Goal: Information Seeking & Learning: Check status

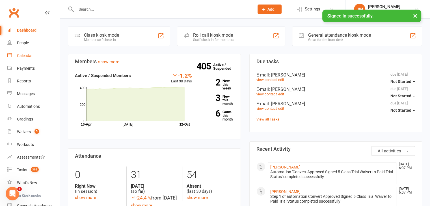
click at [25, 55] on div "Calendar" at bounding box center [25, 55] width 16 height 5
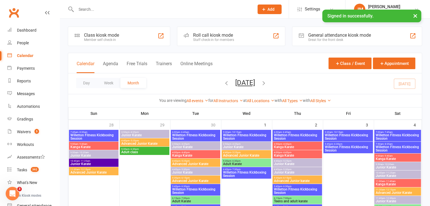
click at [223, 85] on icon "button" at bounding box center [226, 83] width 6 height 6
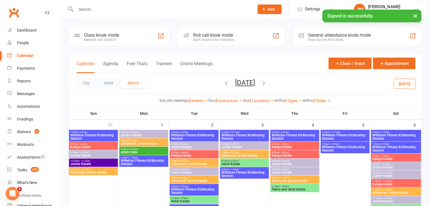
scroll to position [12, 0]
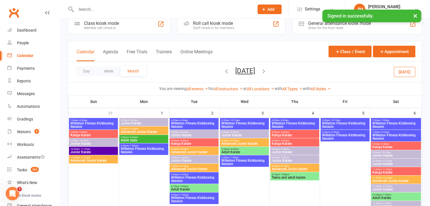
click at [150, 121] on span "3:50pm - 4:35pm" at bounding box center [144, 120] width 47 height 3
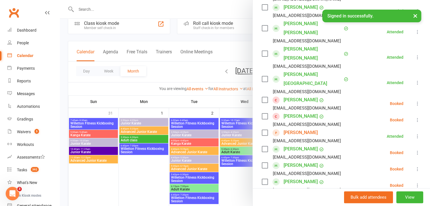
scroll to position [177, 0]
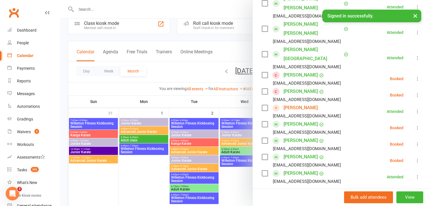
click at [141, 132] on div at bounding box center [245, 103] width 370 height 206
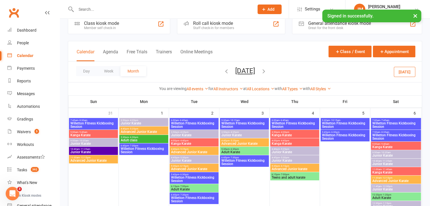
click at [141, 132] on span "Advanced Junior Karate" at bounding box center [144, 131] width 47 height 3
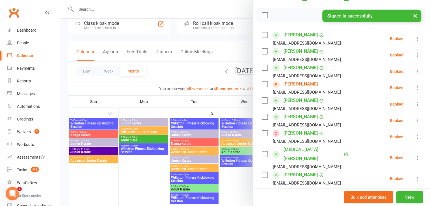
scroll to position [95, 0]
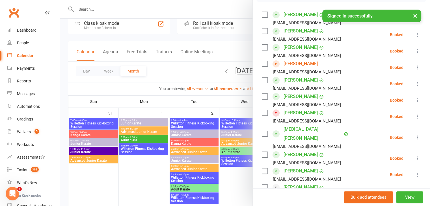
click at [296, 66] on link "[PERSON_NAME]" at bounding box center [301, 63] width 34 height 9
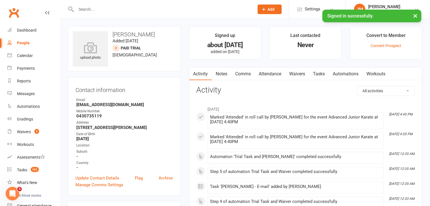
click at [276, 79] on link "Attendance" at bounding box center [270, 74] width 31 height 13
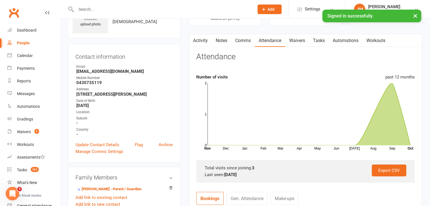
scroll to position [42, 0]
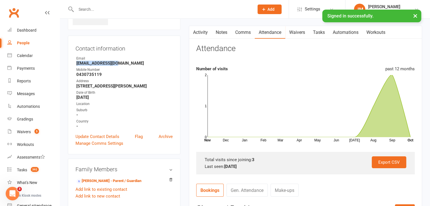
drag, startPoint x: 119, startPoint y: 63, endPoint x: 73, endPoint y: 63, distance: 46.4
click at [73, 63] on div "Contact information Owner Email [EMAIL_ADDRESS][DOMAIN_NAME] Mobile Number [PHO…" at bounding box center [124, 95] width 113 height 119
copy strong "[EMAIL_ADDRESS][DOMAIN_NAME]"
click at [106, 7] on input "text" at bounding box center [162, 9] width 176 height 8
paste input "[EMAIL_ADDRESS][DOMAIN_NAME]"
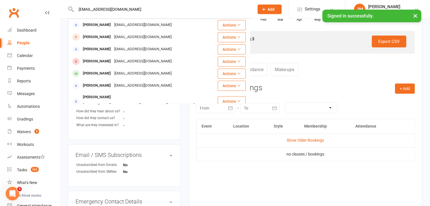
scroll to position [196, 0]
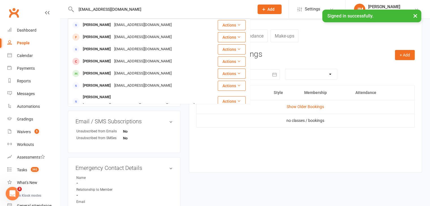
type input "[EMAIL_ADDRESS][DOMAIN_NAME]"
click at [186, 150] on main "Signed up about [DATE] added on [DATE] Last contacted Never Convert to Member C…" at bounding box center [306, 4] width 242 height 348
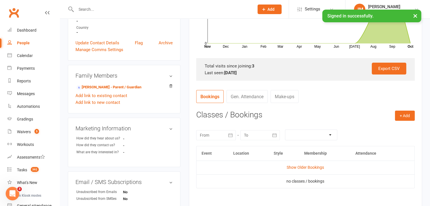
scroll to position [134, 0]
